Goal: Task Accomplishment & Management: Use online tool/utility

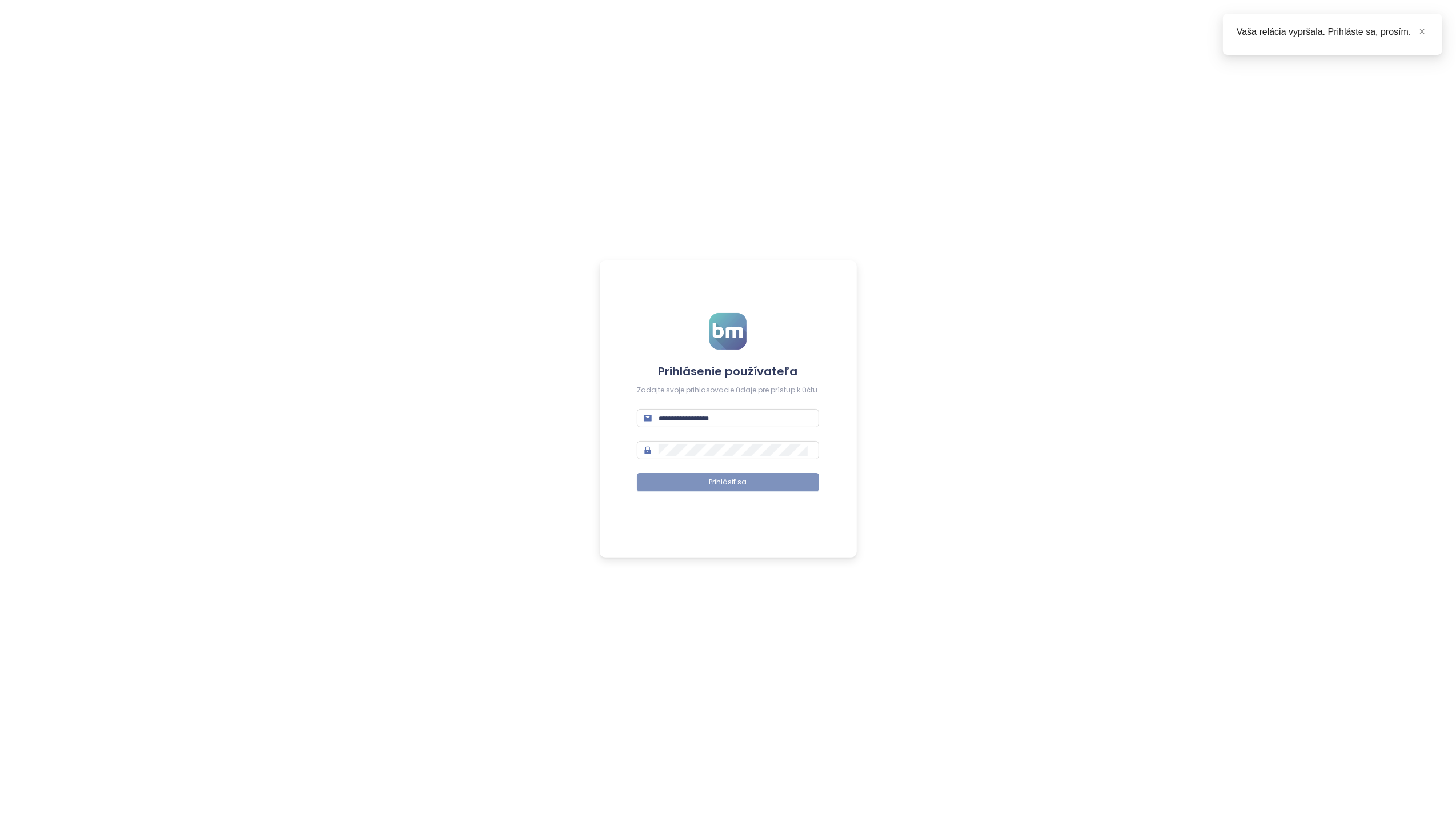
type input "**********"
click at [723, 482] on span "Prihlásiť sa" at bounding box center [728, 483] width 38 height 11
